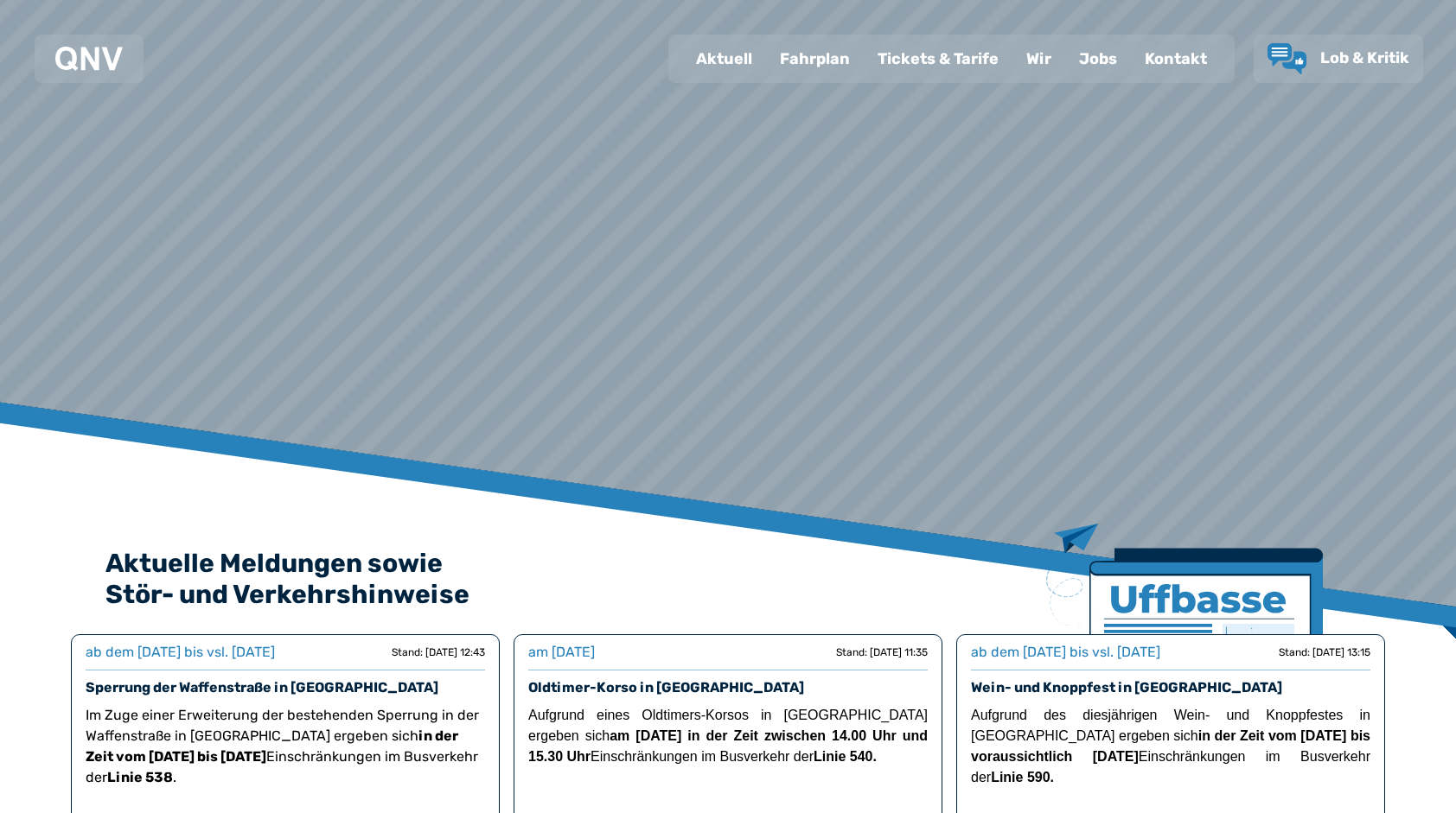
click at [828, 53] on div "Fahrplan" at bounding box center [815, 58] width 98 height 45
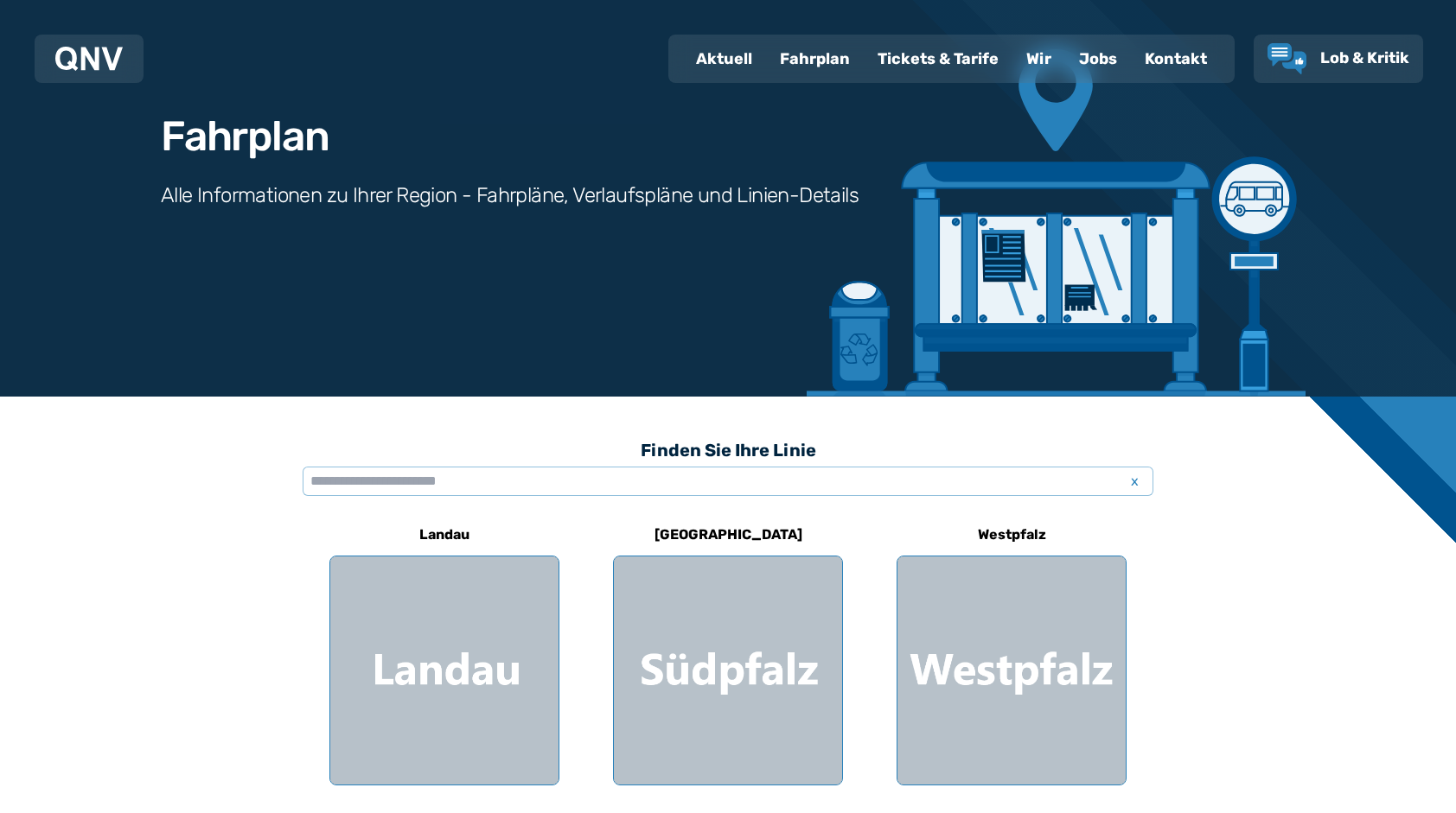
scroll to position [173, 0]
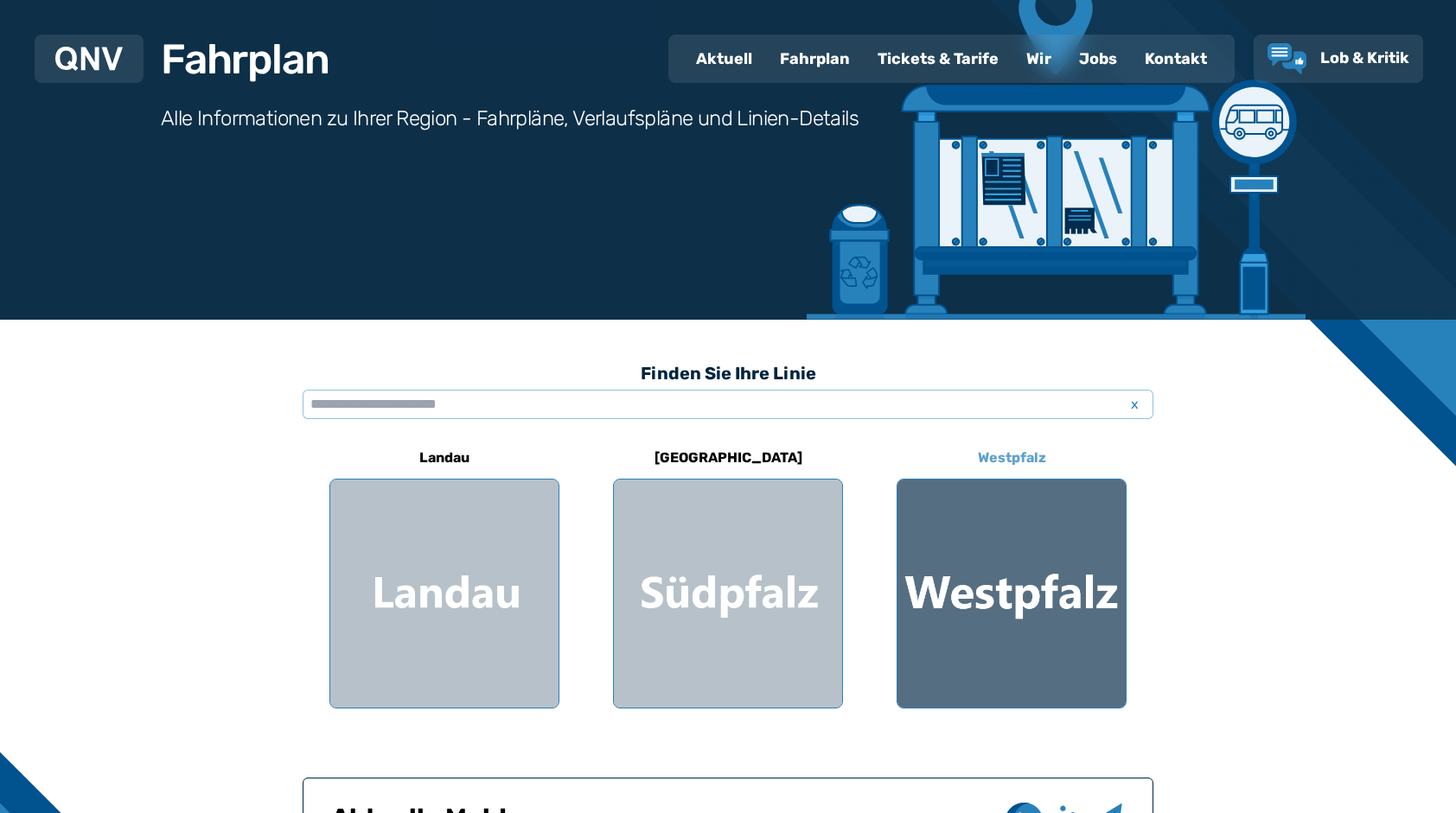
click at [1000, 575] on div at bounding box center [1012, 594] width 229 height 229
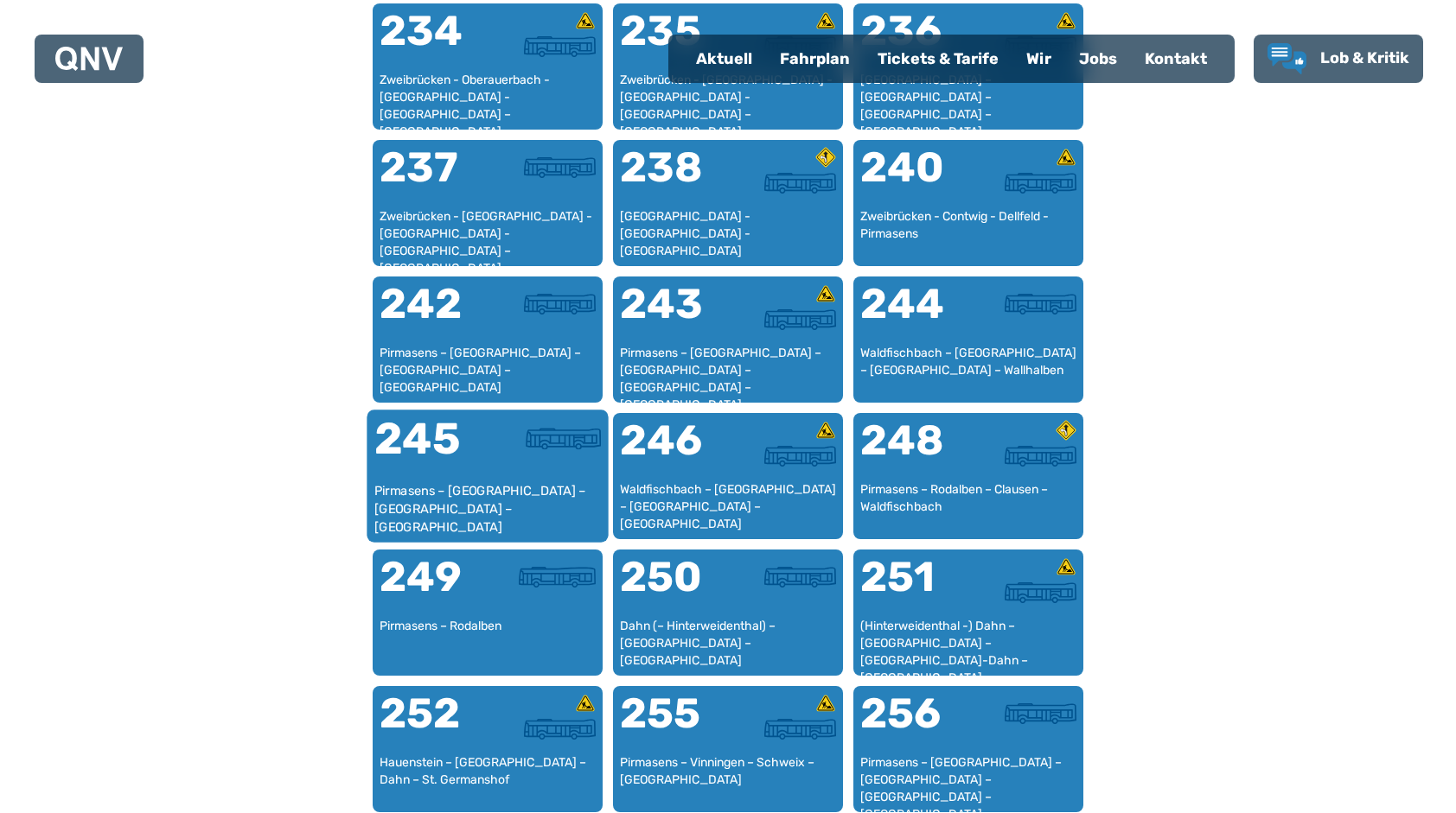
scroll to position [1829, 0]
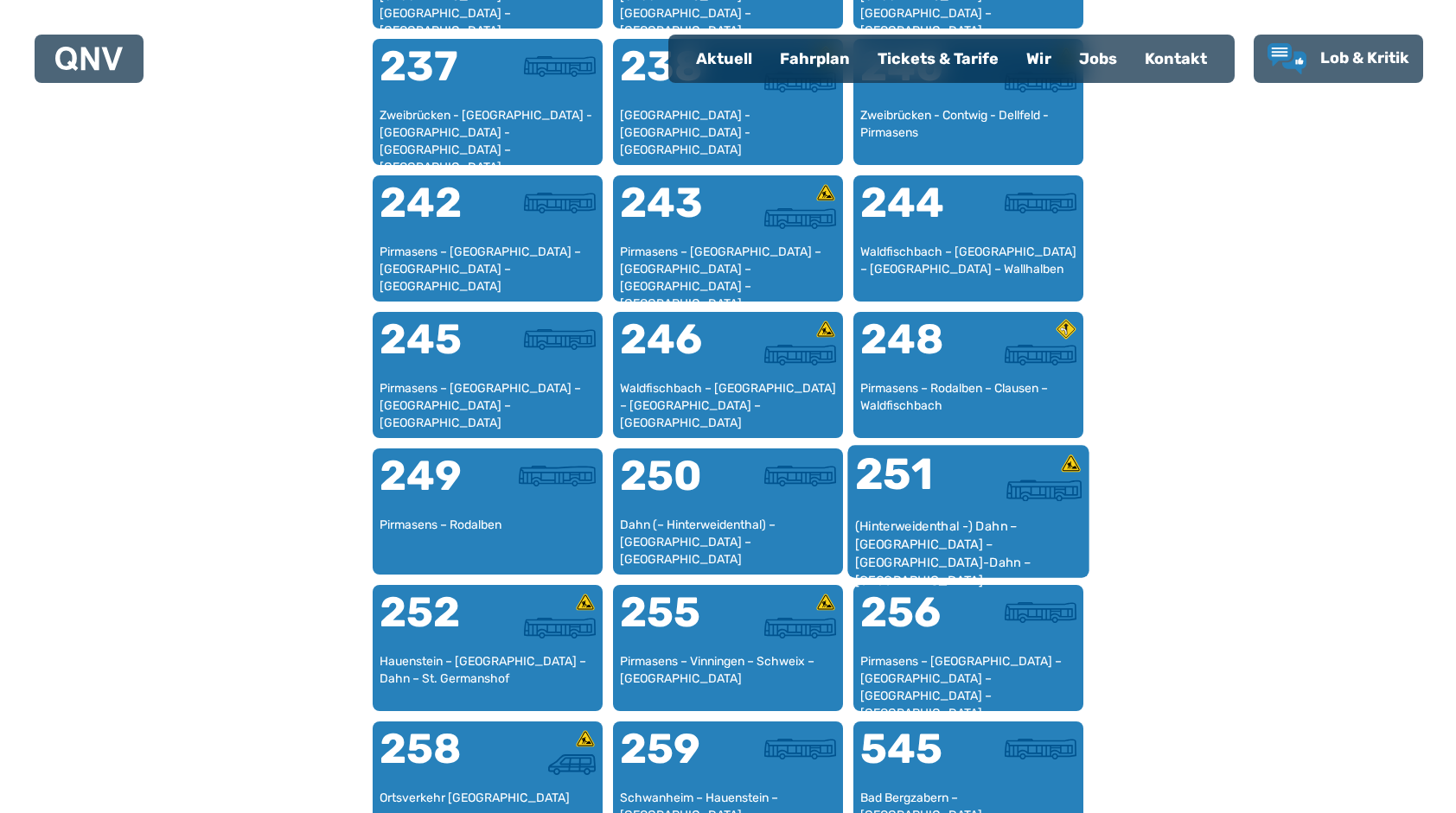
click at [886, 508] on div "251" at bounding box center [911, 485] width 113 height 65
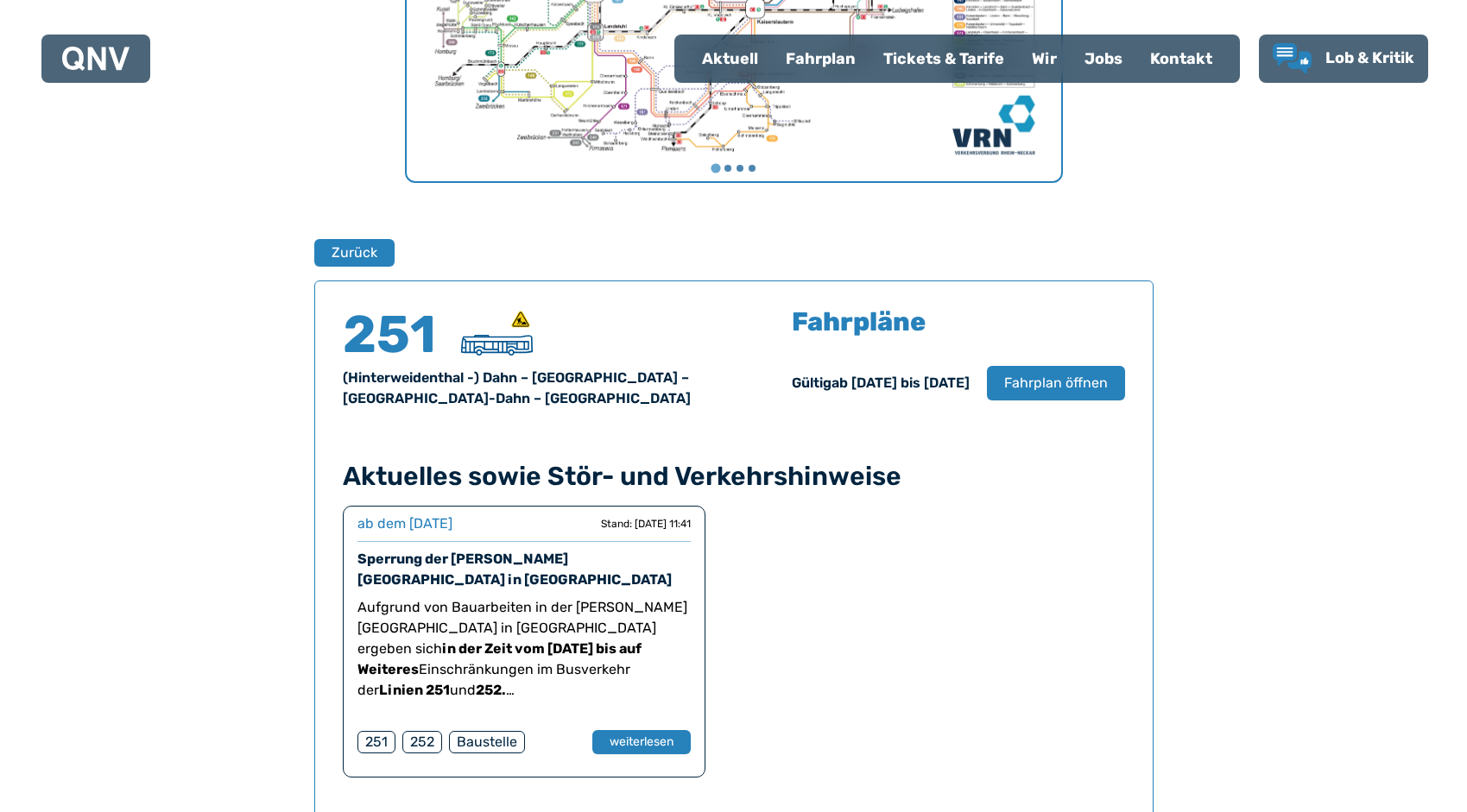
scroll to position [1138, 0]
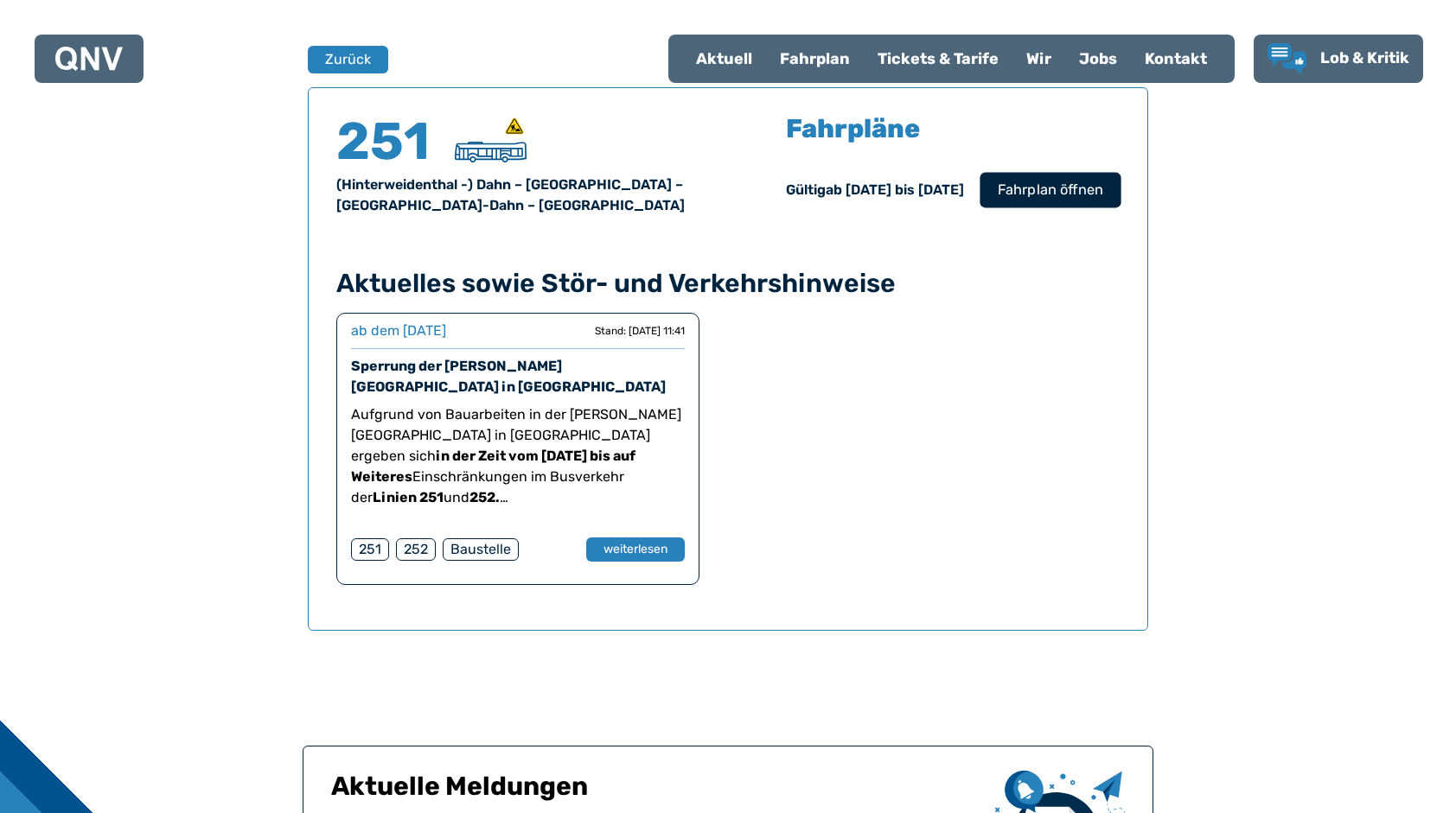
click at [1048, 186] on span "Fahrplan öffnen" at bounding box center [1050, 190] width 105 height 21
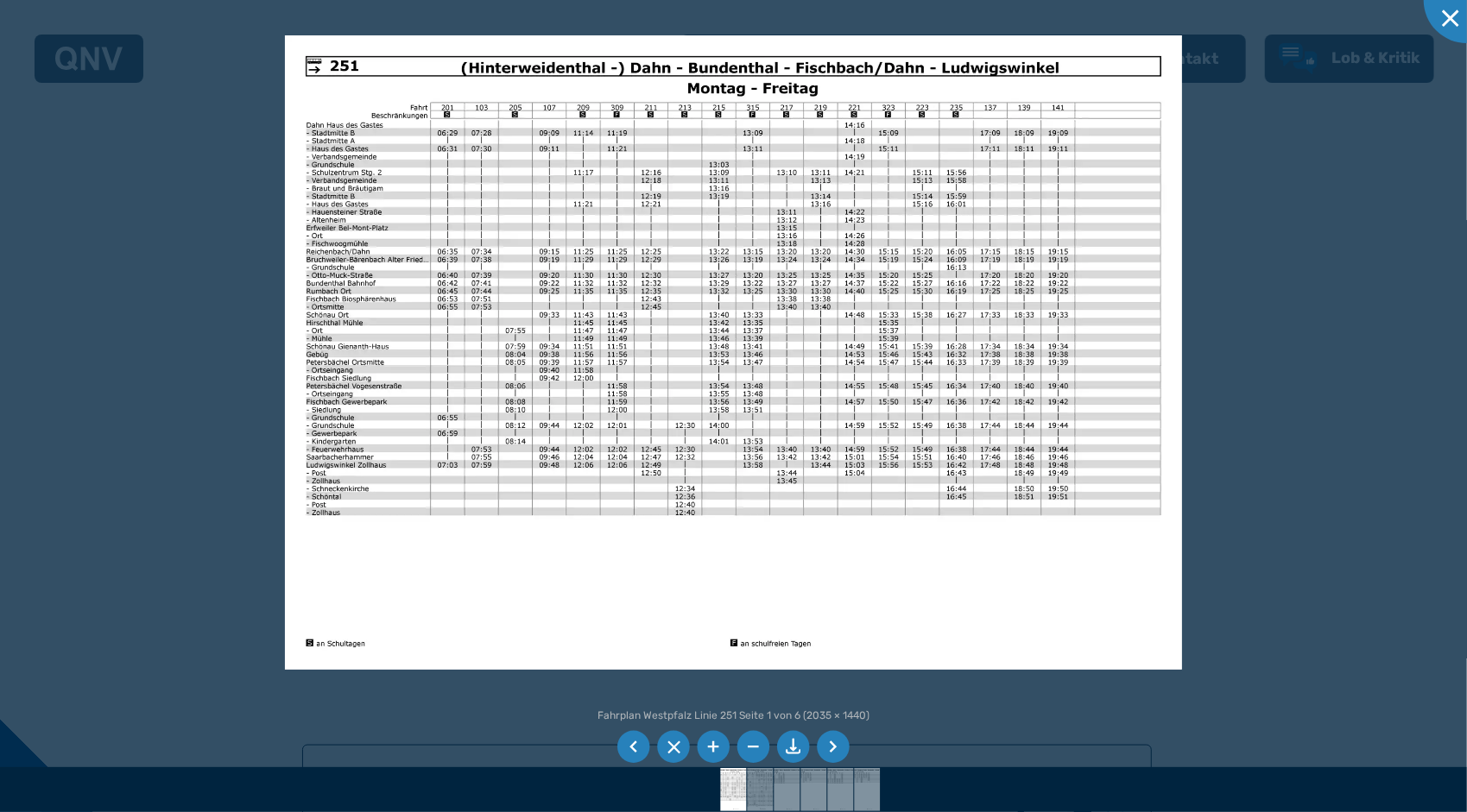
click at [829, 748] on li at bounding box center [833, 748] width 33 height 33
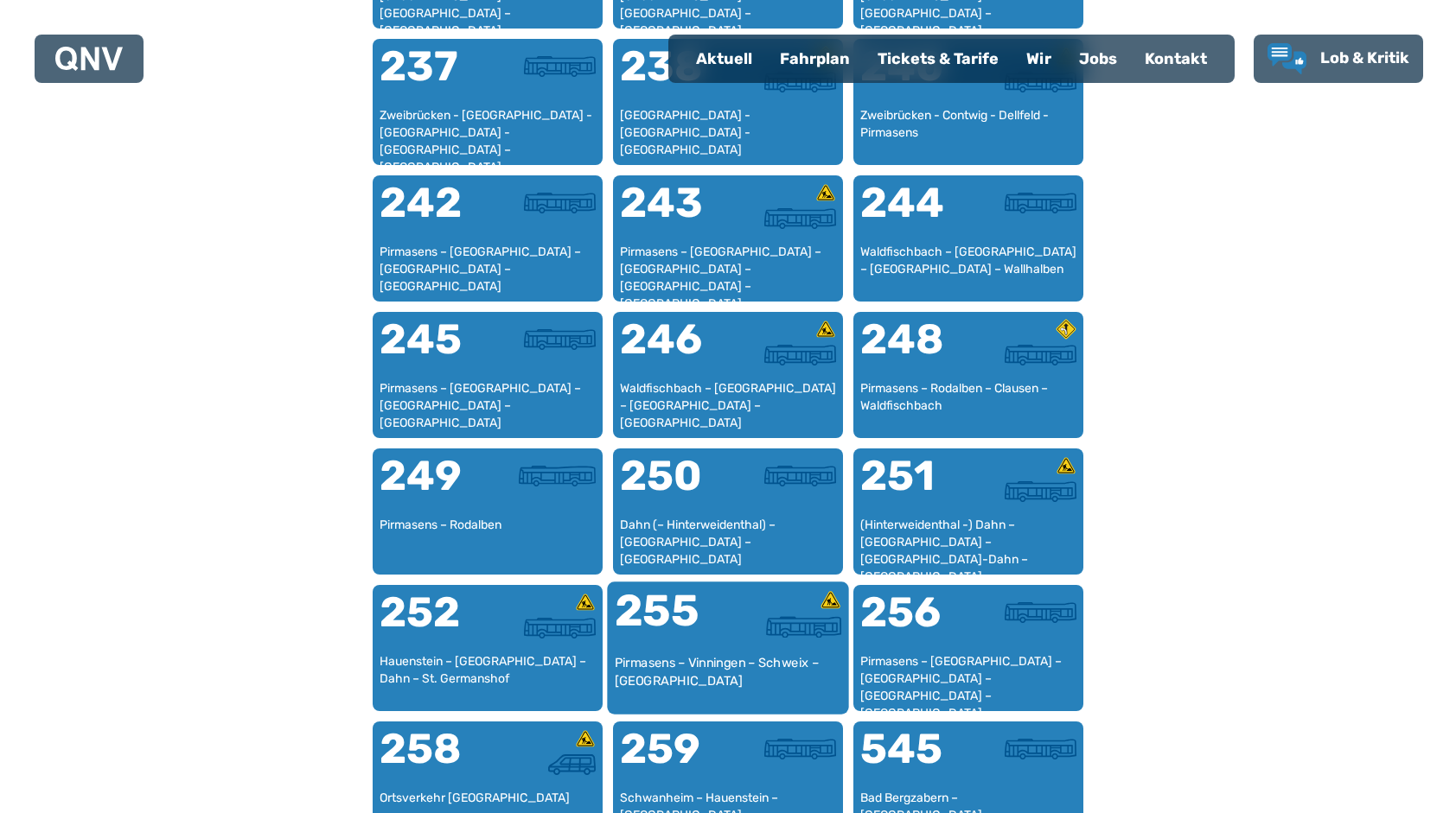
scroll to position [2174, 0]
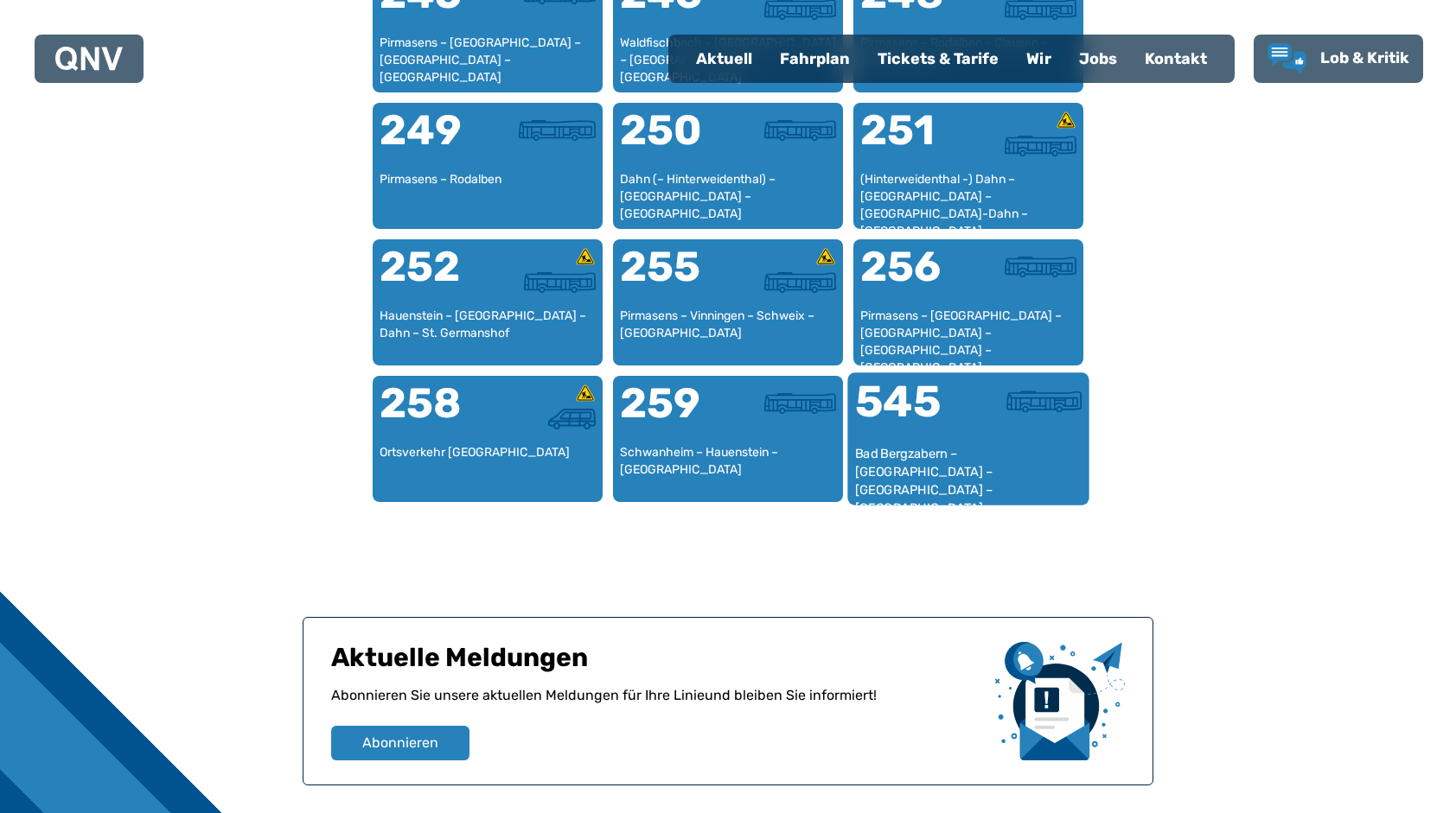
click at [1005, 439] on div at bounding box center [1024, 413] width 113 height 65
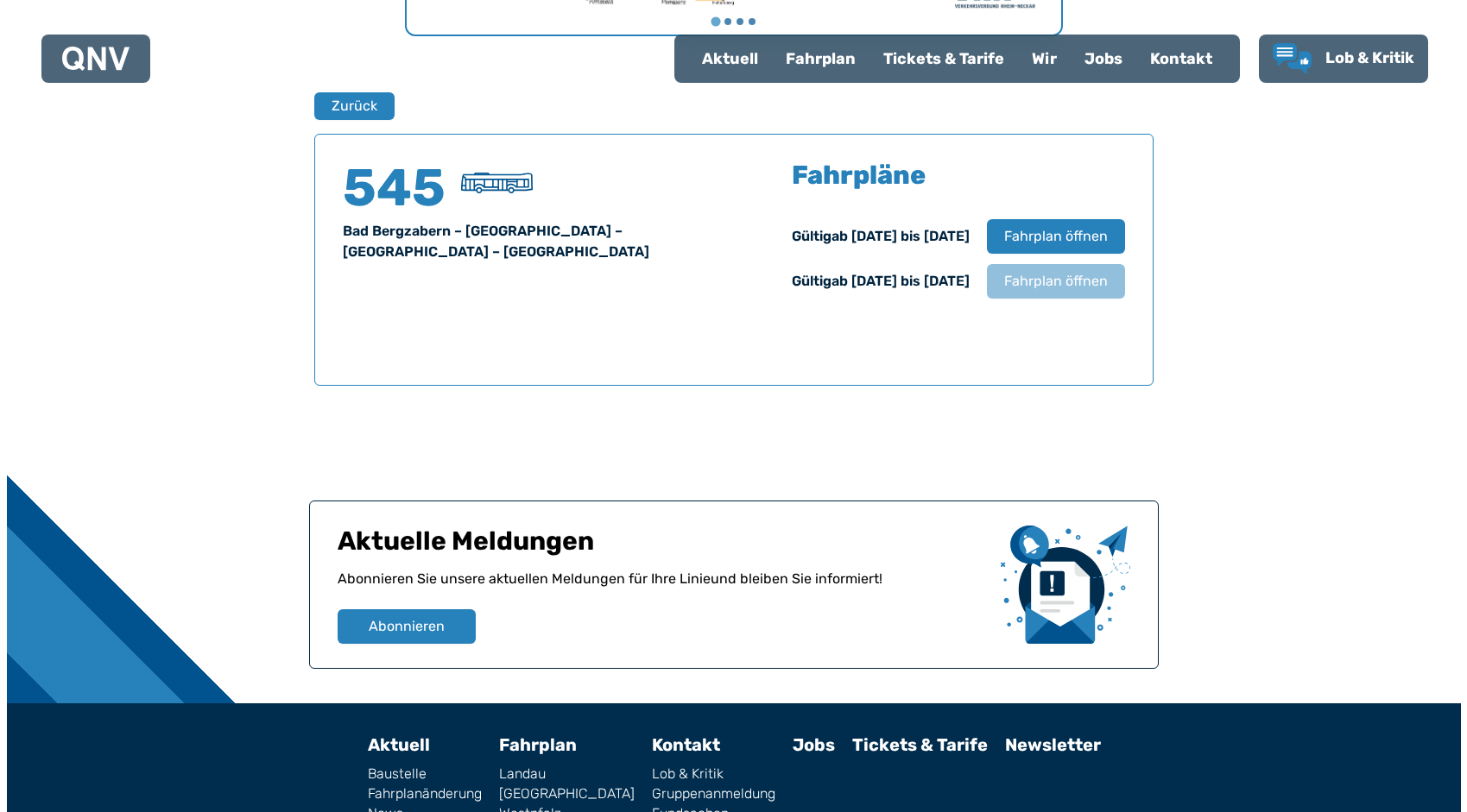
scroll to position [1138, 0]
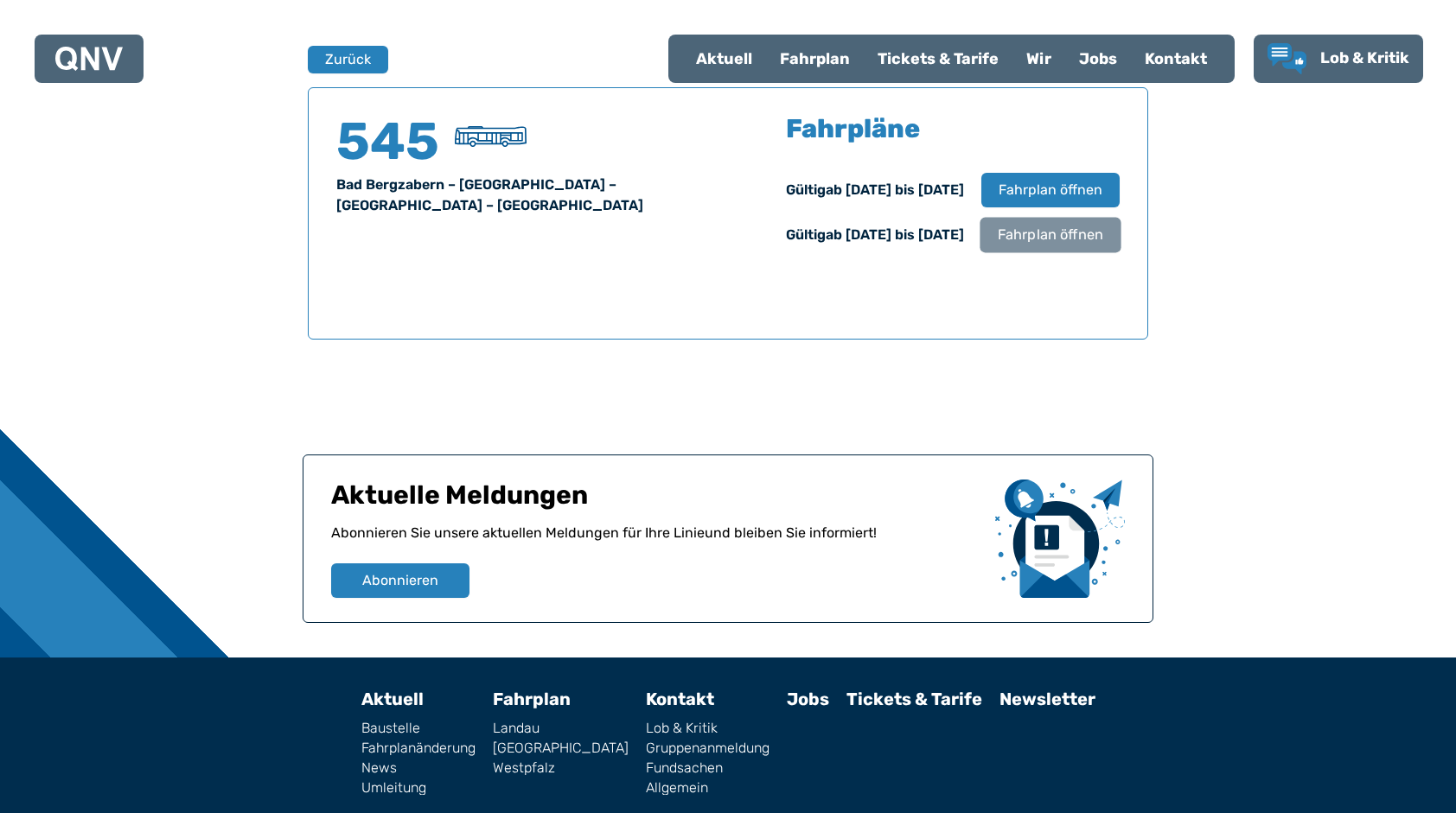
click at [1025, 227] on span "Fahrplan öffnen" at bounding box center [1050, 235] width 105 height 21
